Goal: Task Accomplishment & Management: Use online tool/utility

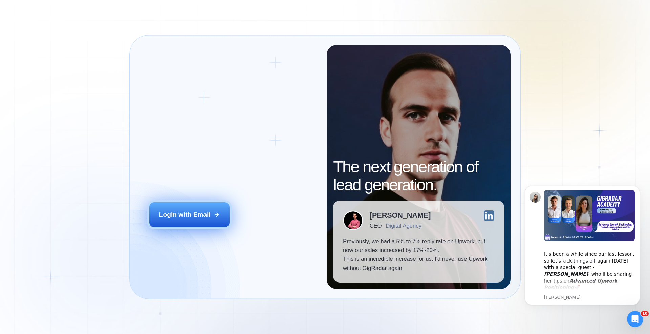
click at [194, 217] on div "Login with Email" at bounding box center [184, 214] width 51 height 9
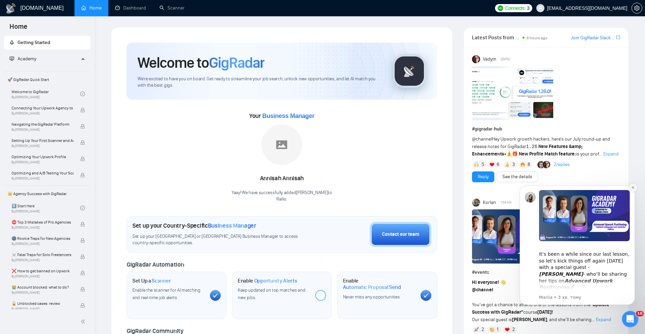
click at [631, 189] on icon "Dismiss notification" at bounding box center [633, 188] width 4 height 4
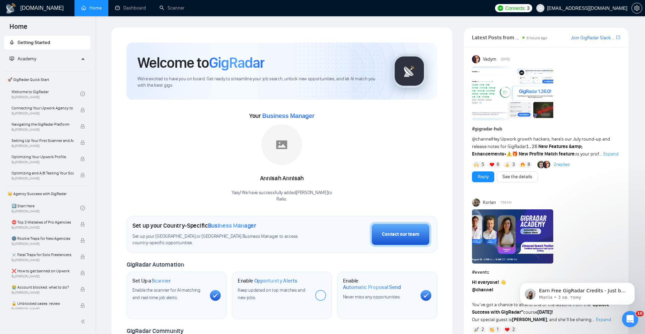
click at [51, 58] on span "Academy" at bounding box center [44, 59] width 70 height 14
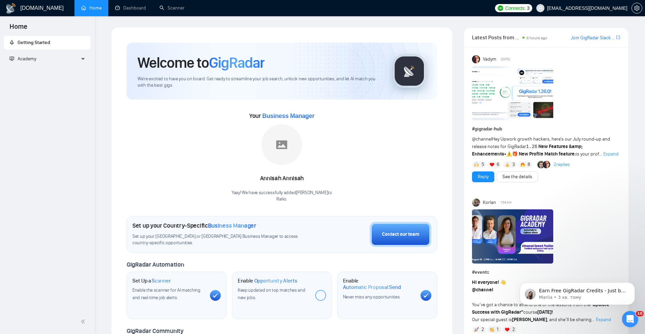
click at [51, 58] on span "Academy" at bounding box center [44, 59] width 70 height 14
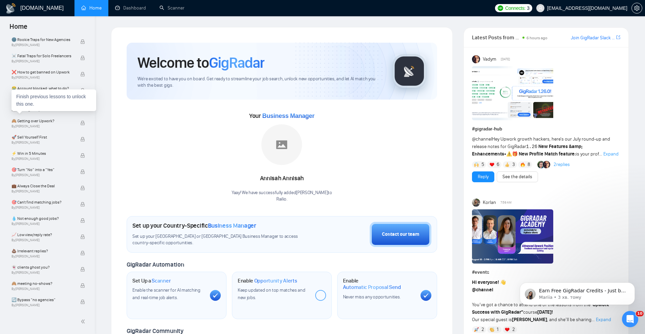
scroll to position [205, 0]
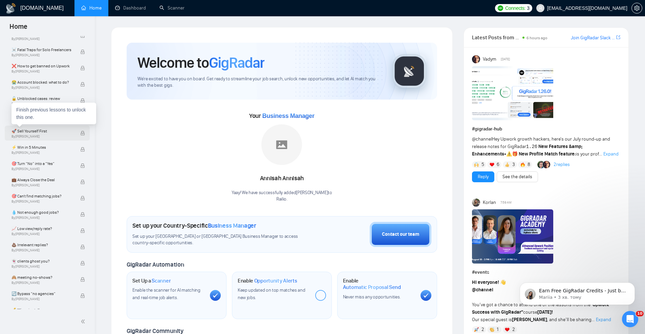
click at [43, 134] on span "🚀 Sell Yourself First" at bounding box center [43, 131] width 62 height 7
click at [51, 135] on span "By [PERSON_NAME]" at bounding box center [43, 136] width 62 height 4
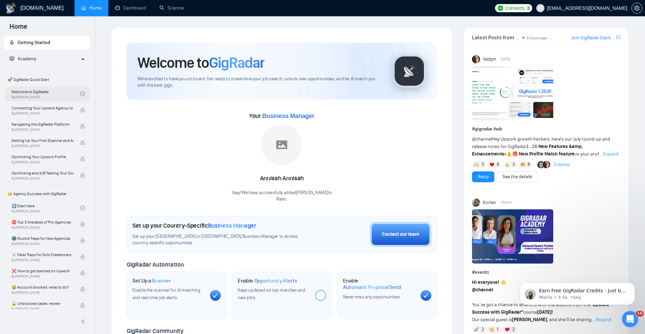
click at [44, 92] on link "Welcome to GigRadar By [PERSON_NAME]" at bounding box center [46, 93] width 69 height 15
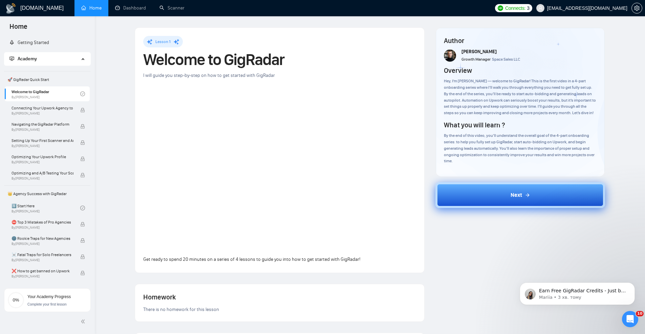
click at [468, 198] on button "Next" at bounding box center [521, 195] width 170 height 26
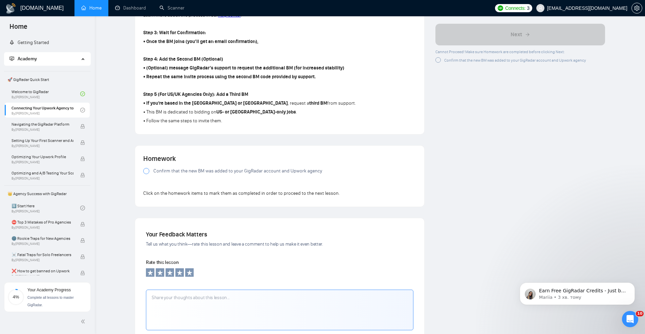
scroll to position [404, 0]
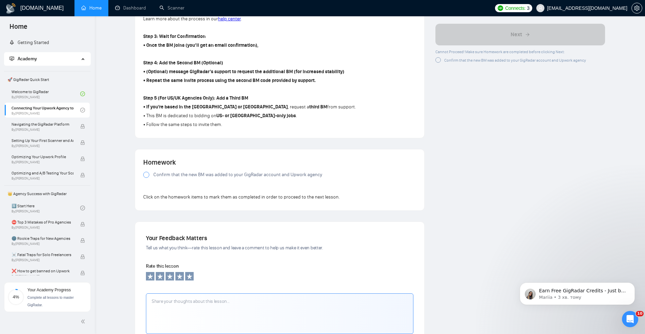
click at [180, 173] on span "Confirm that the new BM was added to your GigRadar account and Upwork agency" at bounding box center [237, 174] width 169 height 7
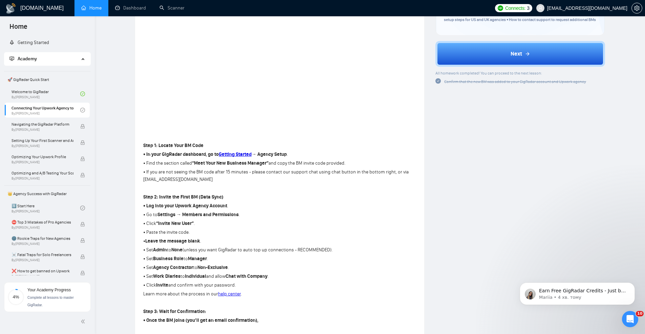
scroll to position [29, 0]
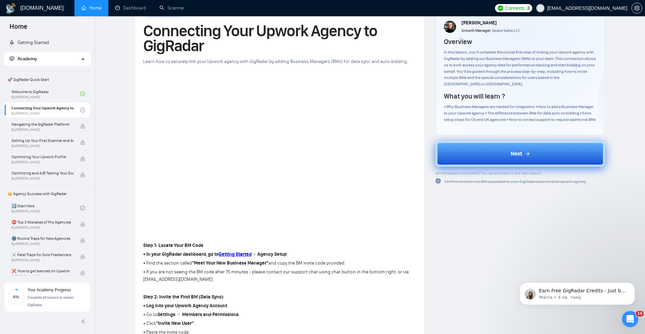
click at [488, 156] on button "Next" at bounding box center [521, 154] width 170 height 26
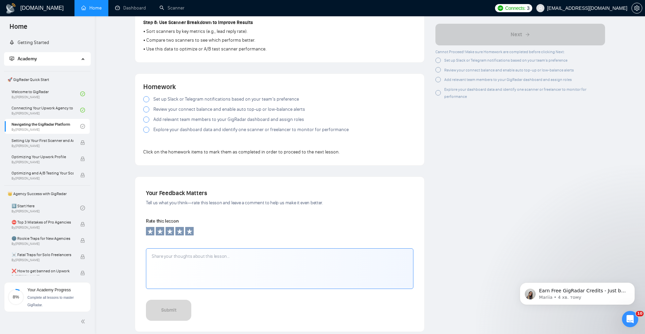
scroll to position [584, 0]
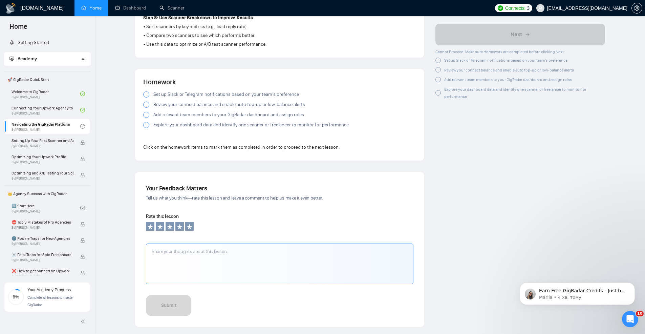
click at [189, 92] on span "Set up Slack or Telegram notifications based on your team’s preference" at bounding box center [226, 94] width 146 height 7
click at [181, 102] on span "Review your connect balance and enable auto top-up or low-balance alerts" at bounding box center [229, 104] width 152 height 7
click at [180, 116] on span "Add relevant team members to your GigRadar dashboard and assign roles" at bounding box center [228, 114] width 151 height 7
click at [181, 126] on span "Explore your dashboard data and identify one scanner or freelancer to monitor f…" at bounding box center [250, 124] width 195 height 7
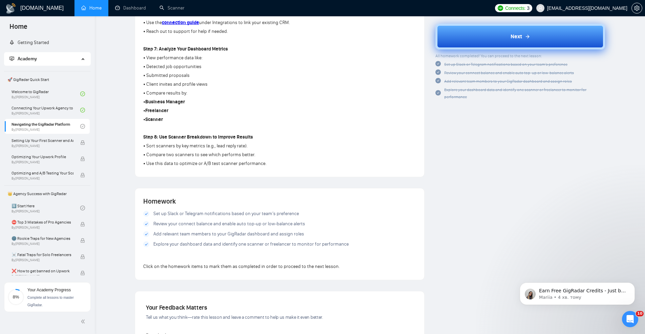
click at [485, 38] on button "Next" at bounding box center [521, 37] width 170 height 26
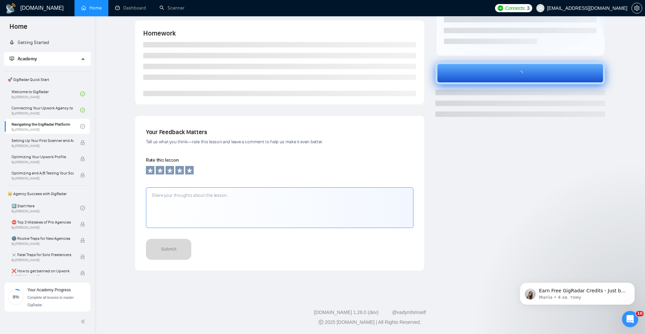
scroll to position [127, 0]
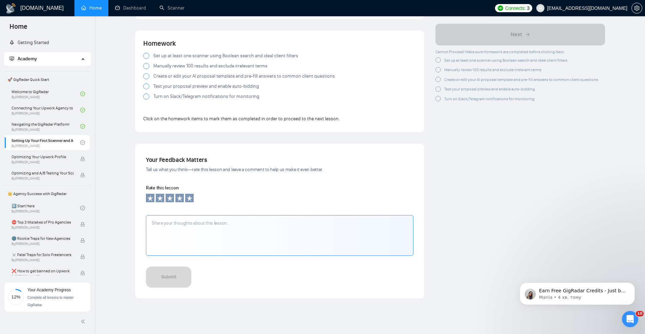
scroll to position [622, 0]
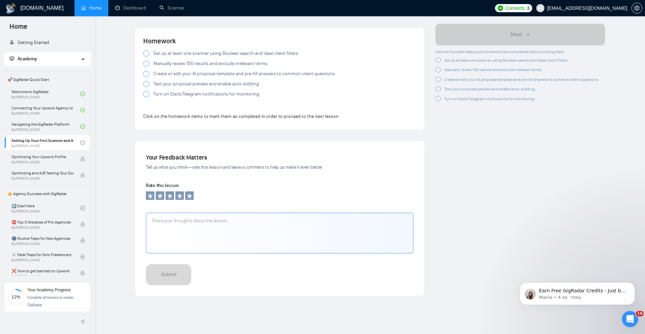
click at [181, 55] on span "Set up at least one scanner using Boolean search and ideal client filters" at bounding box center [225, 53] width 145 height 7
click at [173, 62] on span "Manually review 100 results and exclude irrelevant terms" at bounding box center [210, 63] width 114 height 7
click at [171, 75] on span "Create or edit your AI proposal template and pre-fill answers to common client …" at bounding box center [244, 73] width 182 height 7
click at [183, 84] on span "Test your proposal preview and enable auto-bidding" at bounding box center [206, 83] width 106 height 7
click at [198, 92] on span "Turn on Slack/Telegram notifications for monitoring" at bounding box center [206, 93] width 106 height 7
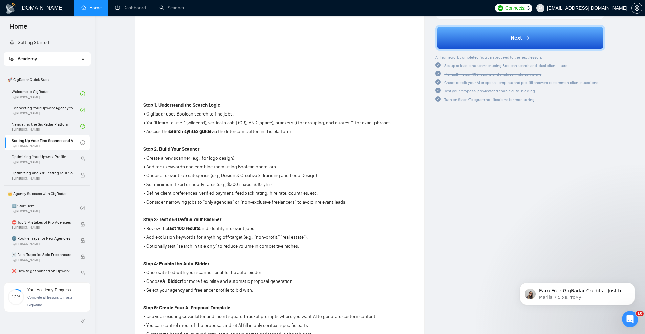
scroll to position [93, 0]
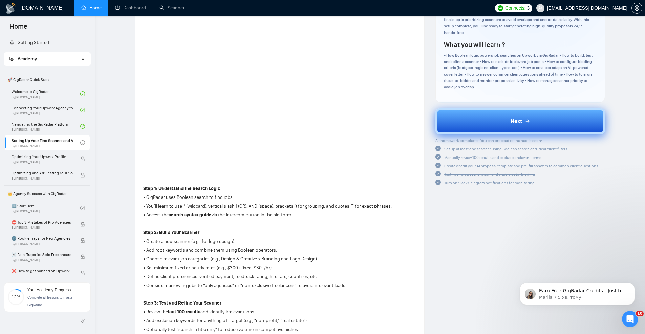
click at [505, 116] on button "Next" at bounding box center [521, 121] width 170 height 26
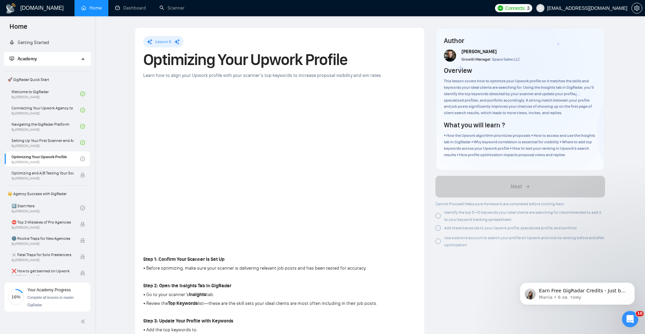
click at [93, 11] on link "Home" at bounding box center [91, 8] width 20 height 6
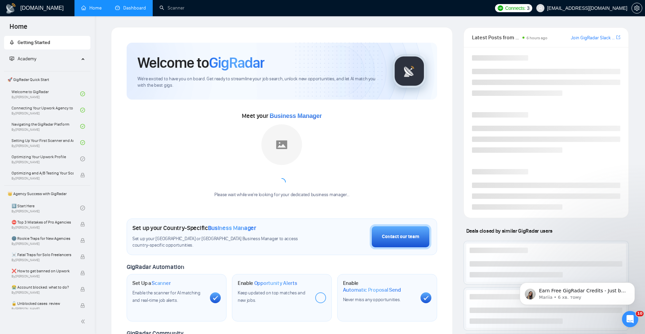
click at [121, 11] on link "Dashboard" at bounding box center [130, 8] width 31 height 6
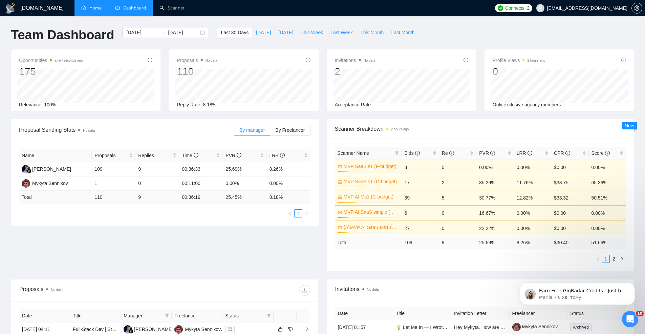
click at [379, 33] on span "This Month" at bounding box center [371, 32] width 23 height 7
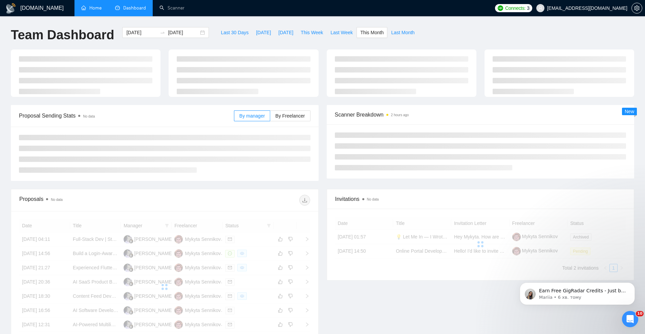
type input "[DATE]"
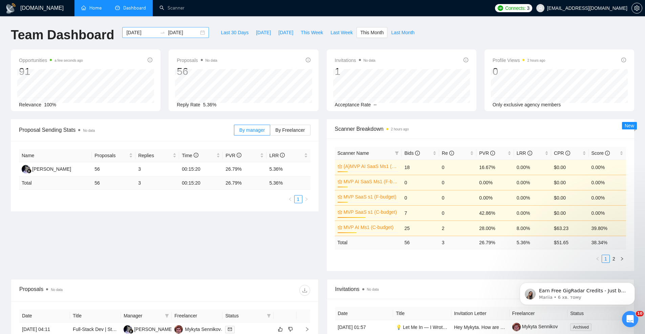
click at [201, 33] on div "[DATE] [DATE]" at bounding box center [165, 32] width 87 height 11
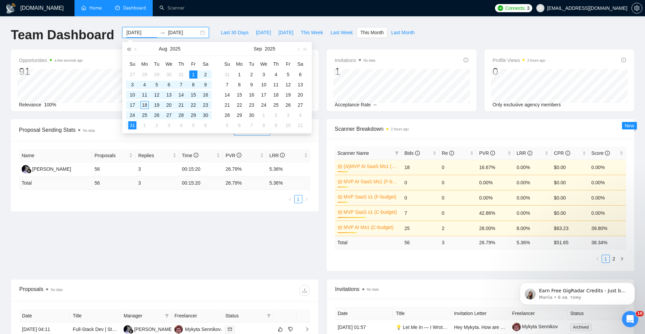
click at [130, 49] on span "button" at bounding box center [128, 48] width 3 height 3
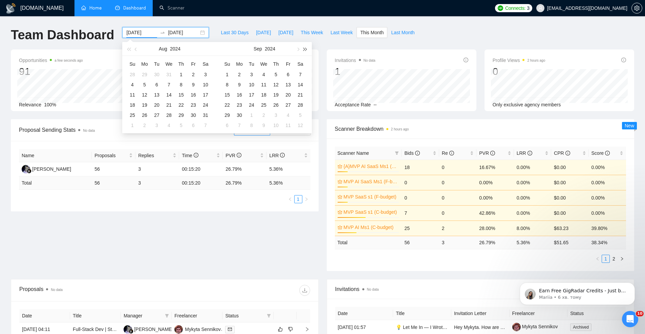
click at [306, 49] on span "button" at bounding box center [305, 48] width 3 height 3
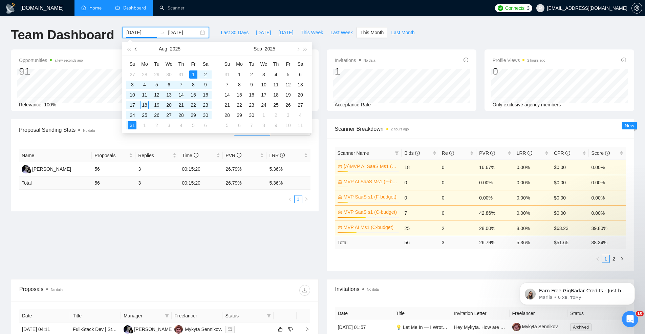
click at [138, 50] on button "button" at bounding box center [135, 49] width 7 height 14
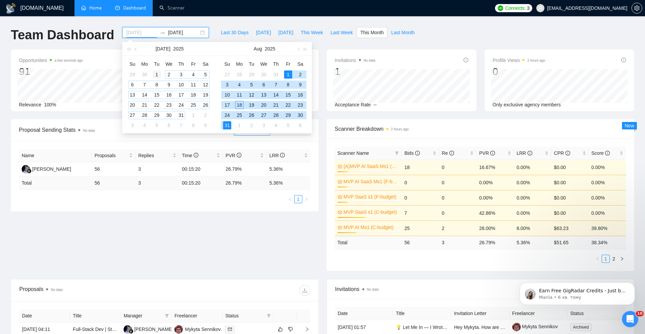
type input "[DATE]"
click at [157, 76] on div "1" at bounding box center [157, 74] width 8 height 8
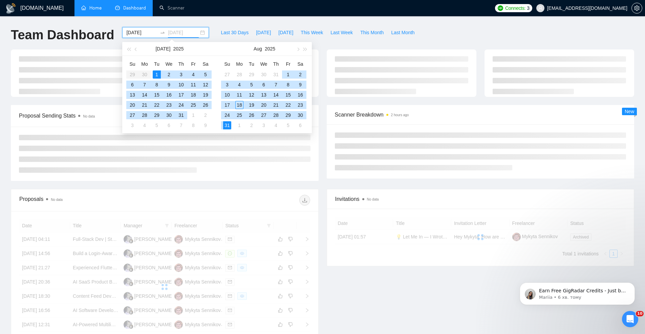
type input "[DATE]"
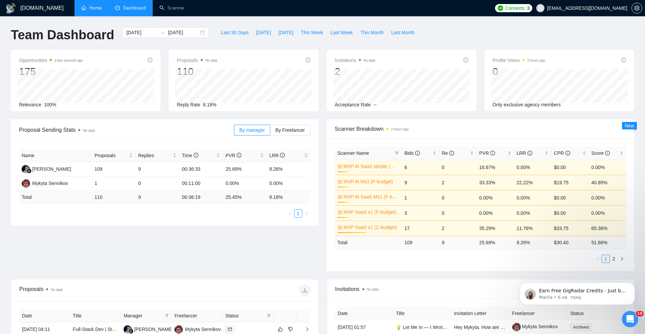
click at [454, 33] on div "Team Dashboard [DATE] [DATE] Last 30 Days [DATE] [DATE] This Week Last Week Thi…" at bounding box center [323, 38] width 632 height 22
click at [174, 8] on link "Scanner" at bounding box center [172, 8] width 25 height 6
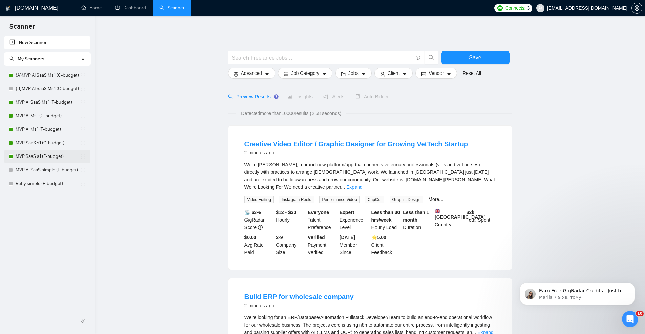
click at [46, 153] on link "MVP SaaS s1 (F-budget)" at bounding box center [48, 157] width 65 height 14
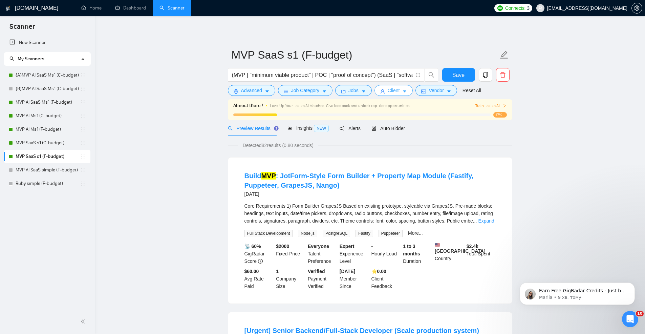
click at [405, 90] on icon "caret-down" at bounding box center [404, 91] width 5 height 5
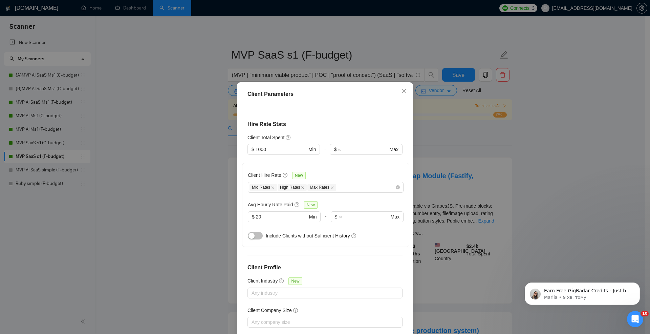
scroll to position [171, 0]
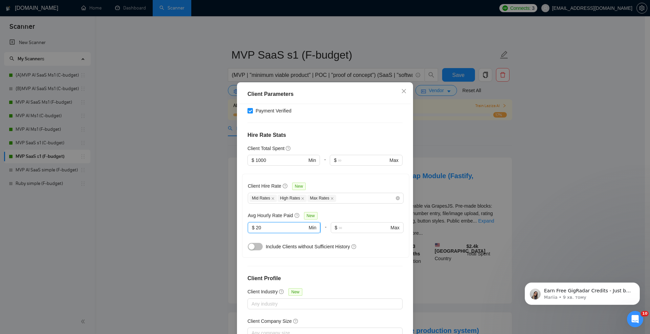
drag, startPoint x: 277, startPoint y: 208, endPoint x: 247, endPoint y: 206, distance: 30.9
click at [248, 222] on span "$ 20 Min" at bounding box center [284, 227] width 72 height 11
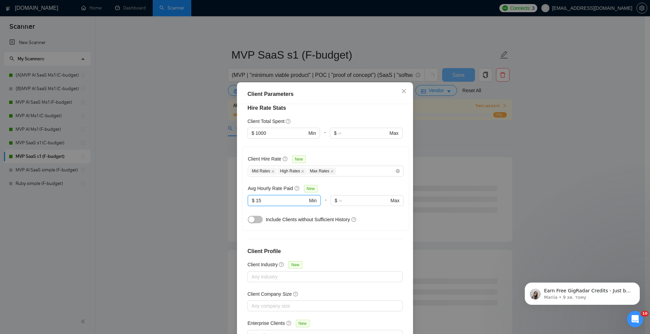
scroll to position [34, 0]
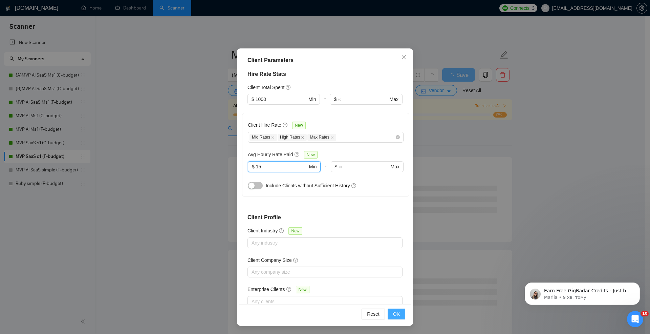
type input "15"
click at [394, 314] on span "OK" at bounding box center [396, 313] width 7 height 7
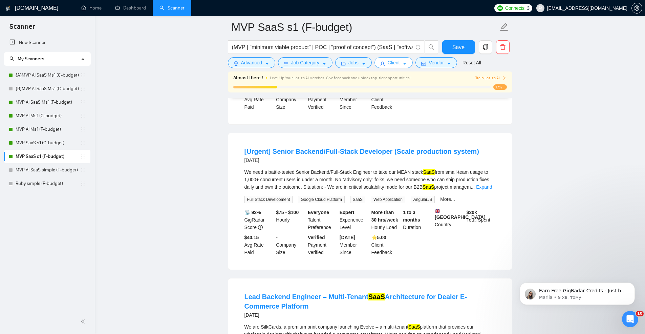
scroll to position [189, 0]
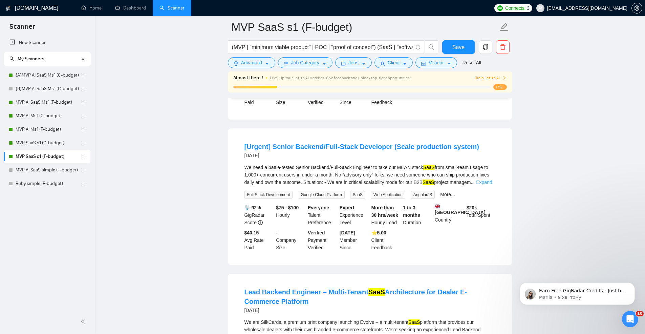
click at [487, 183] on link "Expand" at bounding box center [484, 182] width 16 height 5
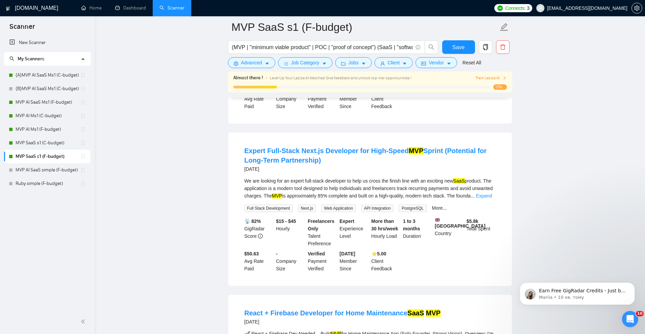
scroll to position [904, 0]
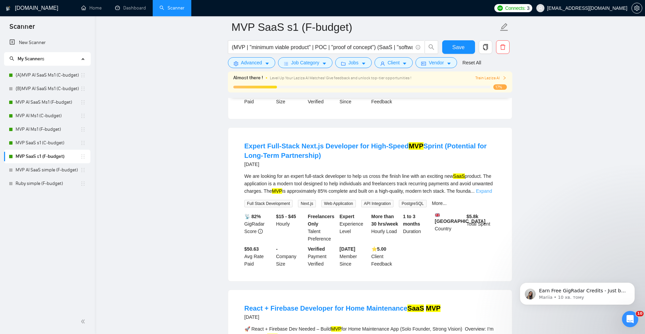
click at [481, 188] on link "Expand" at bounding box center [484, 190] width 16 height 5
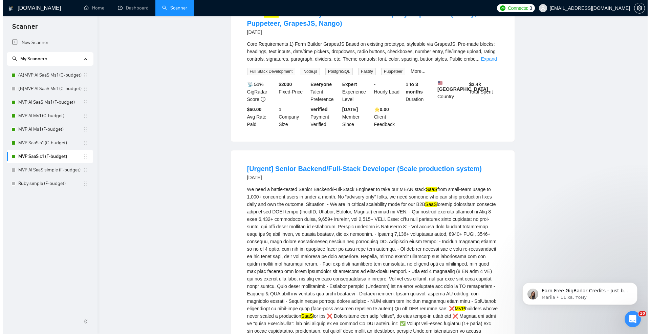
scroll to position [0, 0]
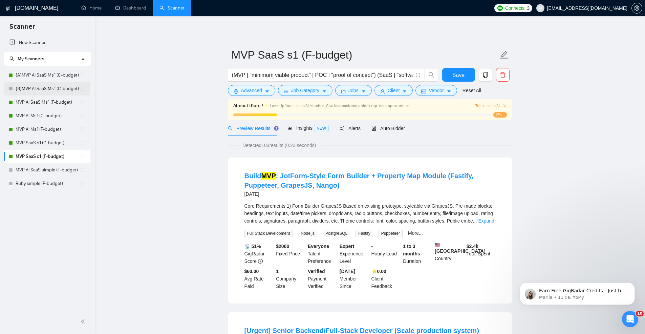
click at [28, 84] on link "{B}MVP AI SaaS Ms1 (C-budget)" at bounding box center [48, 89] width 65 height 14
click at [455, 70] on button "Save" at bounding box center [458, 75] width 33 height 14
click at [40, 127] on link "MVP AI Ms1 (F-budget)" at bounding box center [48, 130] width 65 height 14
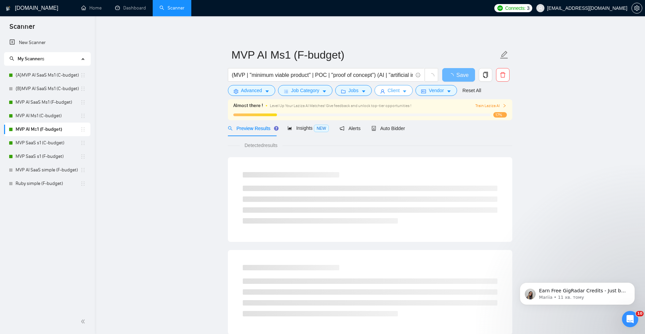
click at [398, 92] on span "Client" at bounding box center [394, 90] width 12 height 7
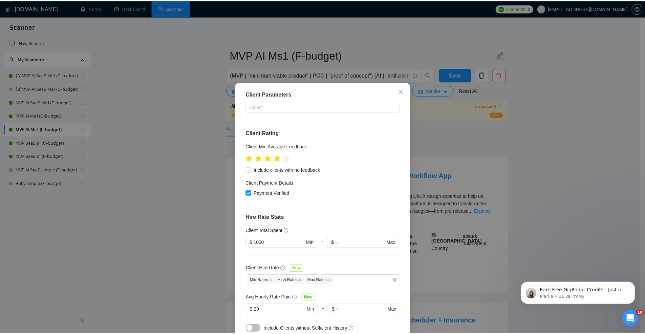
scroll to position [85, 0]
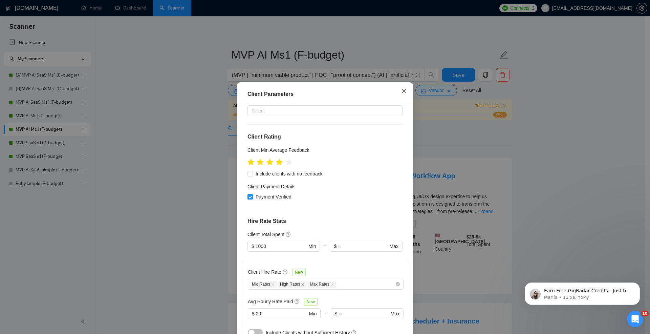
click at [404, 91] on span "Close" at bounding box center [404, 91] width 18 height 18
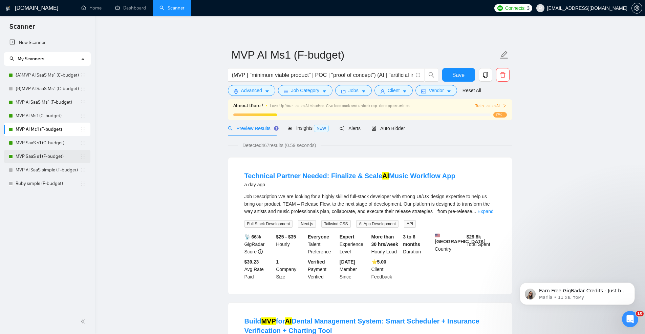
click at [41, 156] on link "MVP SaaS s1 (F-budget)" at bounding box center [48, 157] width 65 height 14
